Goal: Information Seeking & Learning: Learn about a topic

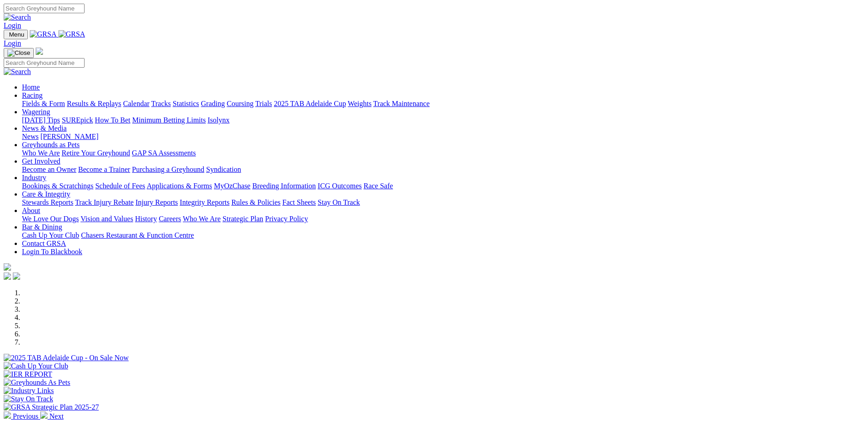
scroll to position [183, 0]
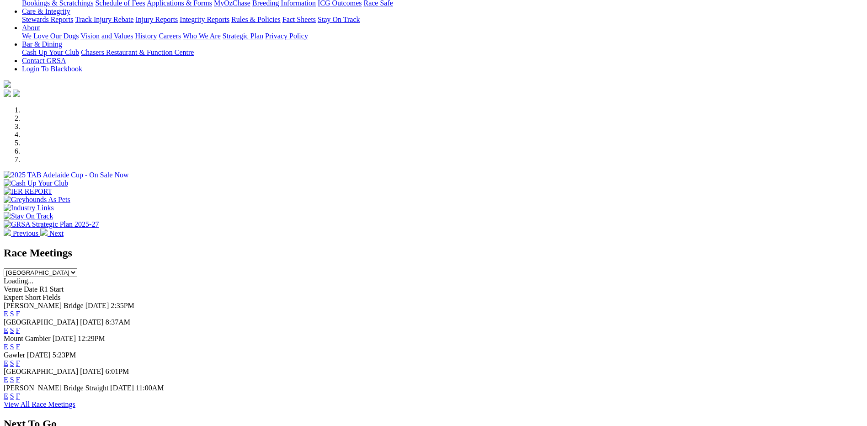
click at [20, 310] on link "F" at bounding box center [18, 314] width 4 height 8
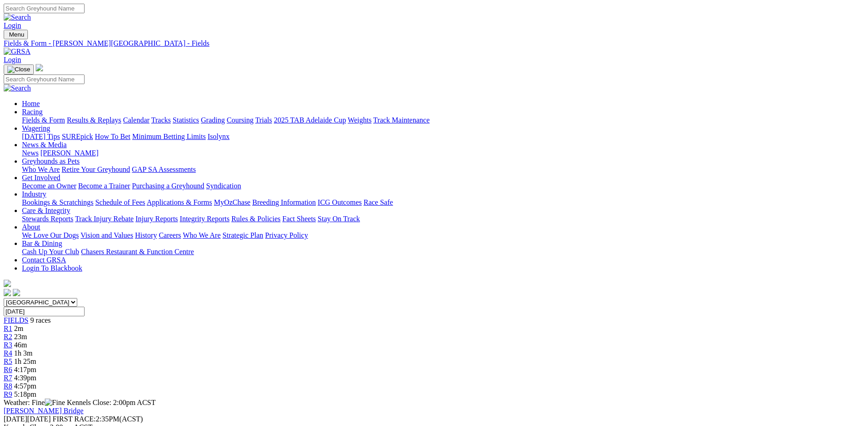
click at [65, 116] on link "Fields & Form" at bounding box center [43, 120] width 43 height 8
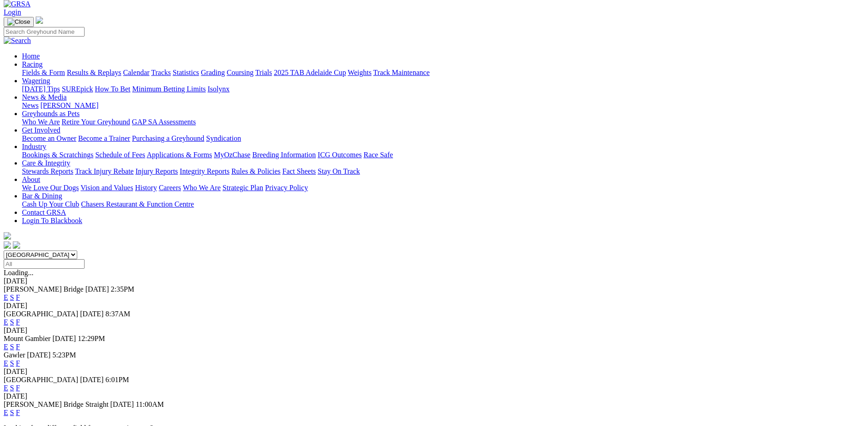
scroll to position [46, 0]
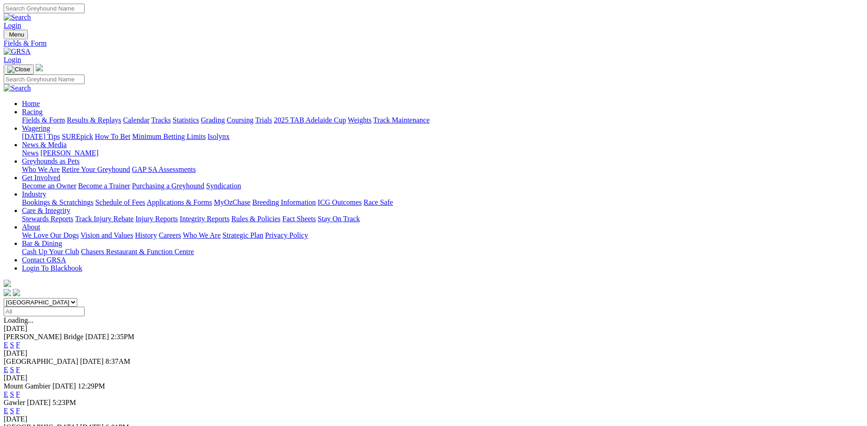
scroll to position [22, 0]
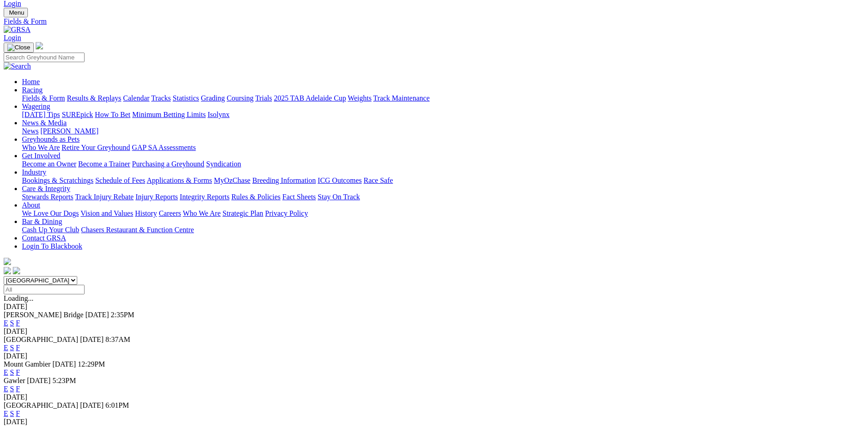
click at [20, 385] on link "F" at bounding box center [18, 389] width 4 height 8
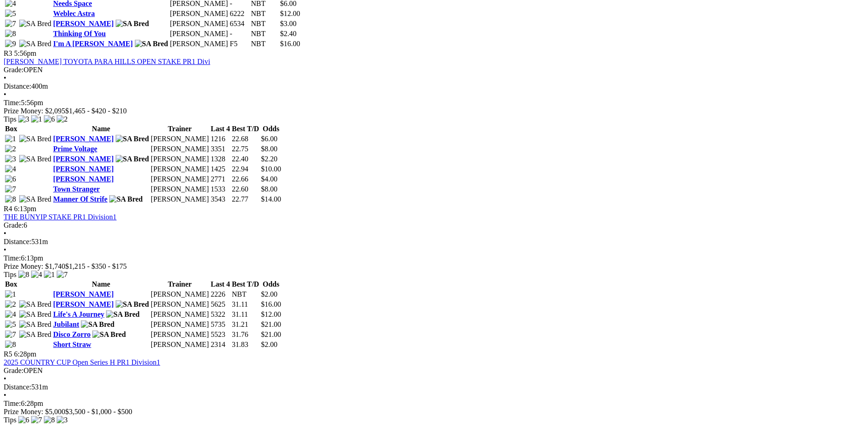
scroll to position [732, 0]
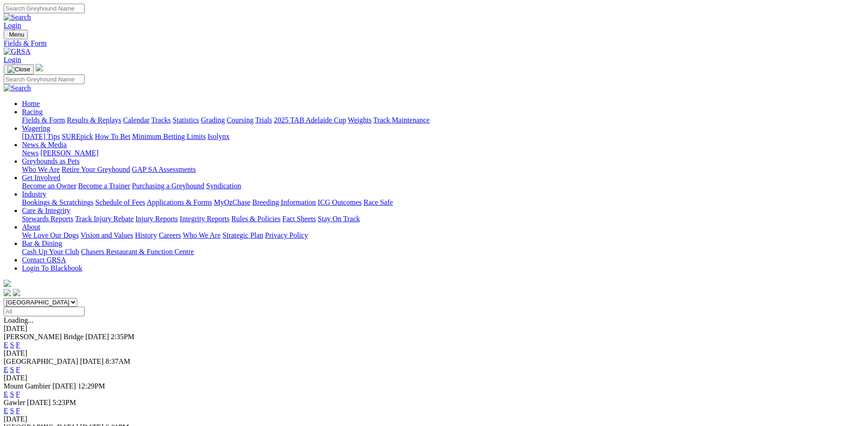
scroll to position [22, 0]
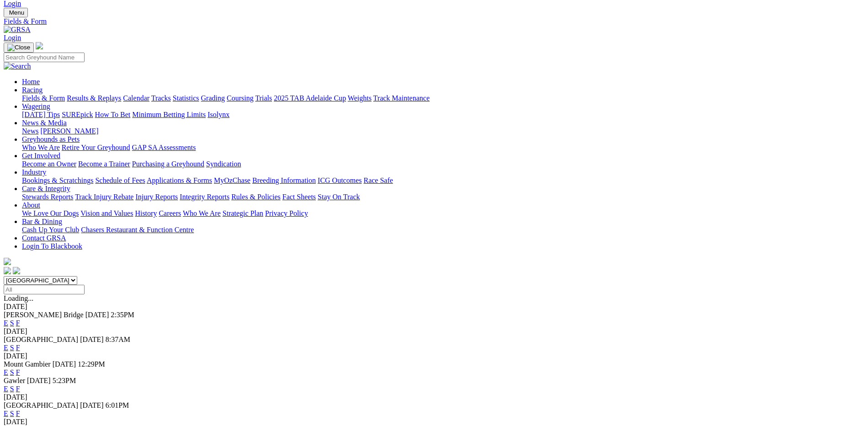
click at [20, 344] on link "F" at bounding box center [18, 348] width 4 height 8
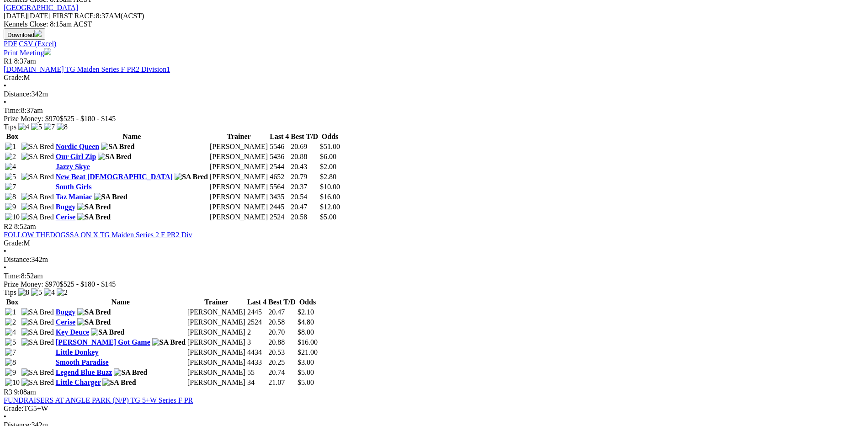
scroll to position [320, 0]
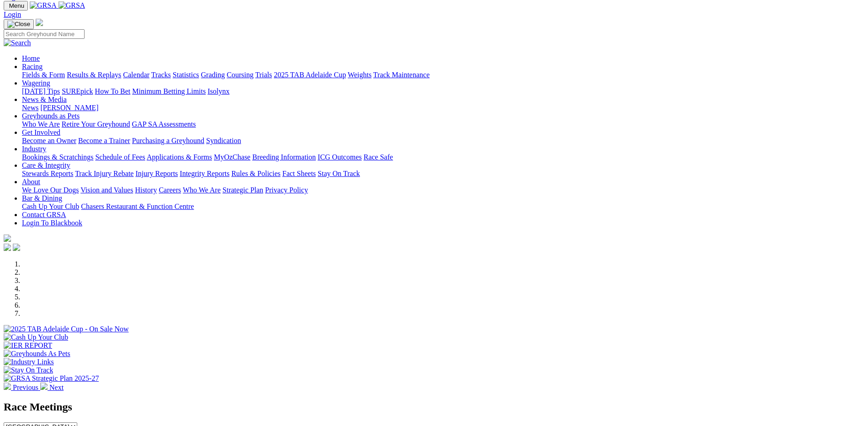
scroll to position [137, 0]
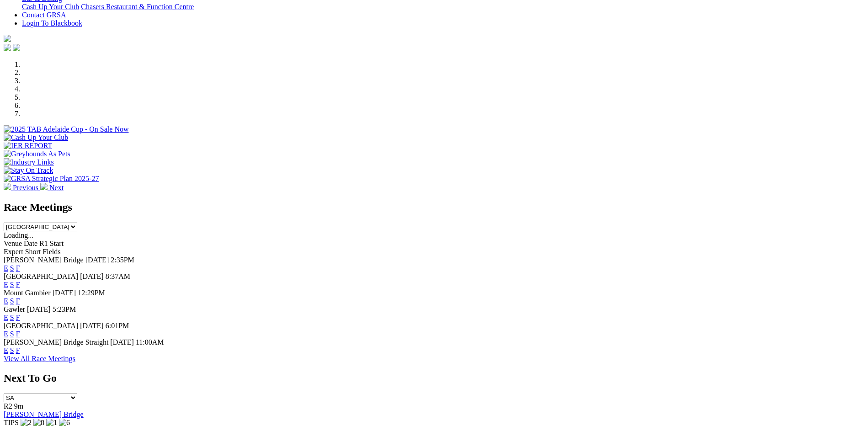
scroll to position [229, 0]
